Goal: Check status: Check status

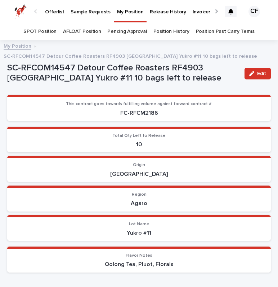
click at [165, 33] on link "Position History" at bounding box center [172, 31] width 36 height 17
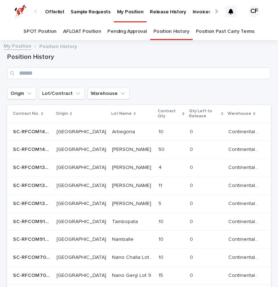
click at [34, 30] on link "SPOT Position" at bounding box center [39, 31] width 33 height 17
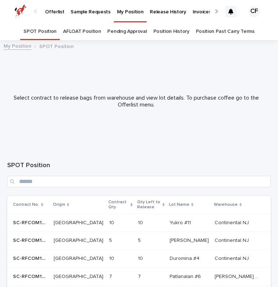
scroll to position [54, 0]
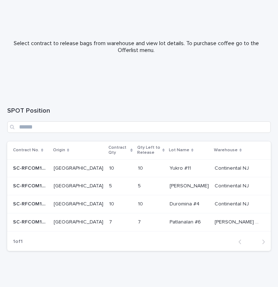
click at [40, 217] on p "SC-RFCOM15422" at bounding box center [31, 221] width 36 height 8
